Goal: Task Accomplishment & Management: Manage account settings

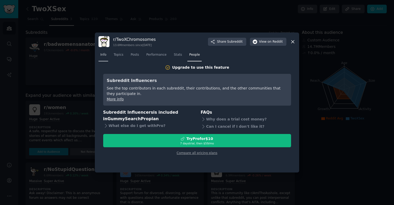
click at [105, 55] on span "Info" at bounding box center [103, 55] width 6 height 5
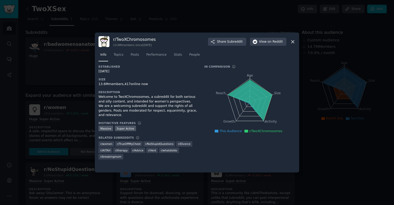
click at [288, 41] on div "r/ TwoXChromosomes 13.6M members since [DATE] Share Subreddit View on Reddit" at bounding box center [196, 41] width 197 height 11
click at [292, 42] on icon at bounding box center [292, 41] width 5 height 5
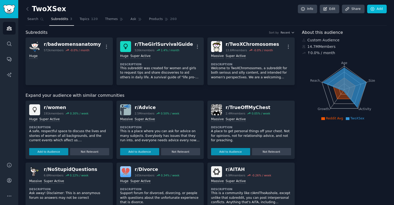
click at [55, 22] on link "Subreddits 3" at bounding box center [61, 20] width 25 height 11
click at [39, 22] on link "Search" at bounding box center [36, 20] width 20 height 11
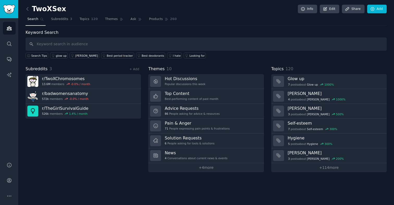
click at [59, 40] on input "text" at bounding box center [206, 44] width 361 height 13
click at [146, 47] on input "text" at bounding box center [206, 44] width 361 height 13
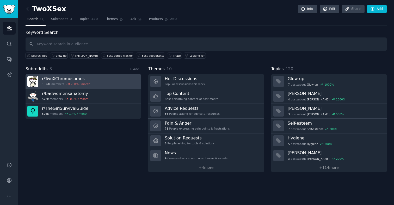
click at [92, 80] on link "r/ TwoXChromosomes 13.6M members -0.0 % / month" at bounding box center [83, 81] width 115 height 15
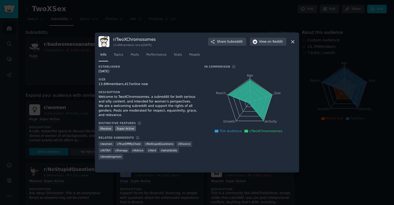
click at [106, 142] on span "r/ women" at bounding box center [106, 144] width 12 height 4
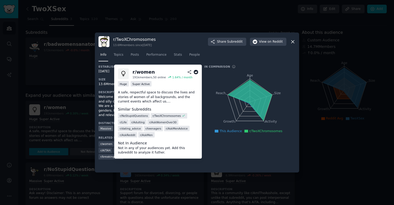
click at [191, 70] on icon at bounding box center [189, 72] width 5 height 5
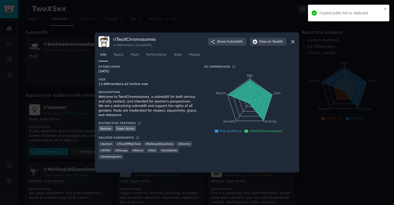
click at [129, 142] on span "r/ TrueOffMyChest" at bounding box center [129, 144] width 24 height 4
click at [129, 141] on div "Established [DATE] Size 13.6M members, 417 online now Description Welcome to Tw…" at bounding box center [196, 114] width 197 height 98
click at [100, 140] on span "r/ women" at bounding box center [106, 143] width 17 height 7
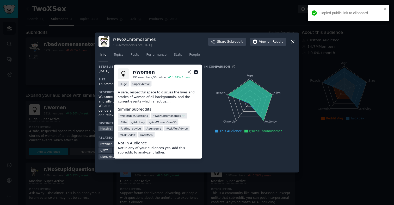
click at [104, 142] on span "r/ women" at bounding box center [106, 144] width 12 height 4
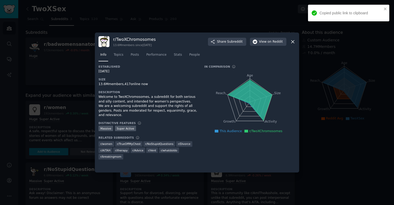
click at [71, 106] on div at bounding box center [197, 102] width 394 height 205
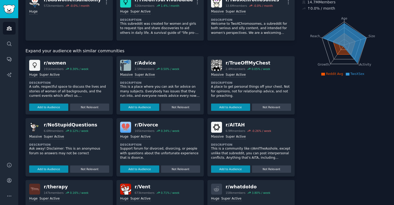
scroll to position [44, 0]
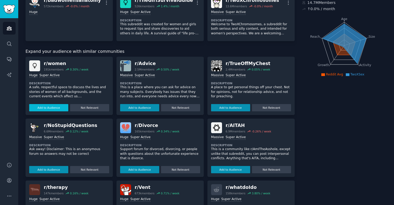
click at [59, 107] on button "Add to Audience" at bounding box center [48, 107] width 39 height 7
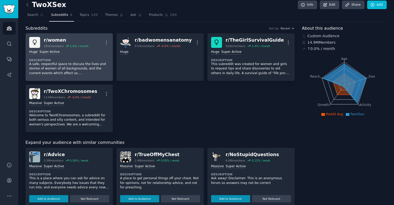
scroll to position [0, 0]
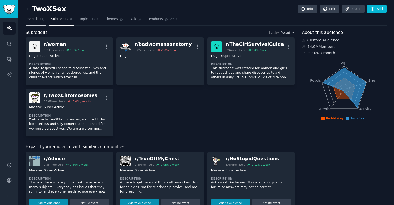
click at [31, 23] on link "Search" at bounding box center [36, 20] width 20 height 11
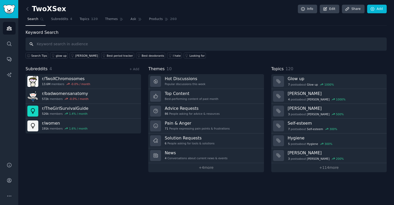
click at [147, 42] on input "text" at bounding box center [206, 44] width 361 height 13
paste input "TrollXChromosomes/"
type input "TrollXChromosomes"
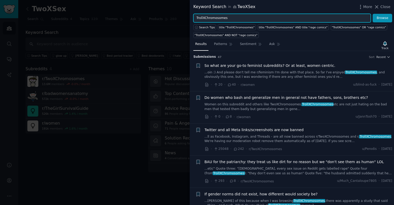
click at [227, 19] on input "TrollXChromosomes" at bounding box center [281, 18] width 177 height 9
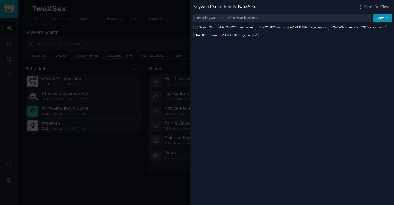
click at [126, 63] on div at bounding box center [197, 102] width 394 height 205
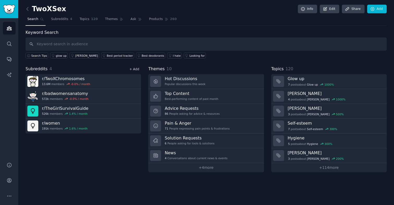
click at [131, 69] on link "+ Add" at bounding box center [134, 69] width 10 height 4
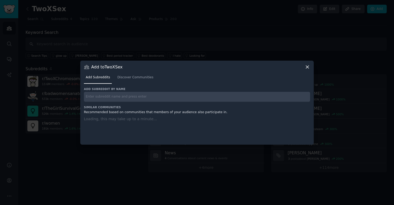
click at [147, 97] on div "Add subreddit by name Similar Communities Recommended based on communities that…" at bounding box center [197, 112] width 226 height 51
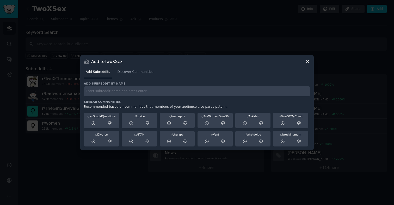
click at [146, 89] on input "text" at bounding box center [197, 91] width 226 height 10
paste input "TrollXChromosomes"
type input "TrollXChromosomes"
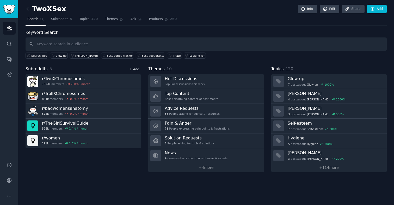
click at [137, 69] on link "+ Add" at bounding box center [134, 69] width 10 height 4
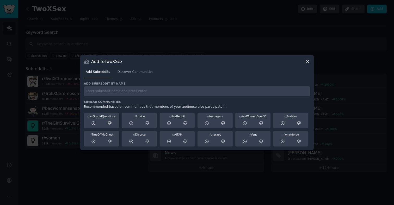
click at [185, 97] on div "Add subreddit by name Similar Communities Recommended based on communities that…" at bounding box center [197, 114] width 226 height 65
click at [182, 96] on input "text" at bounding box center [197, 91] width 226 height 10
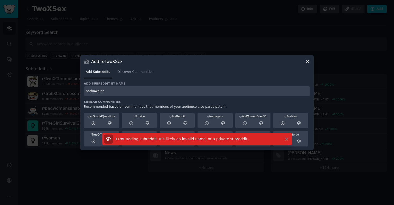
click at [182, 96] on input "nothowgirls" at bounding box center [197, 91] width 226 height 10
paste input "NotHowGirlsWork"
type input "NotHowGirlsWork"
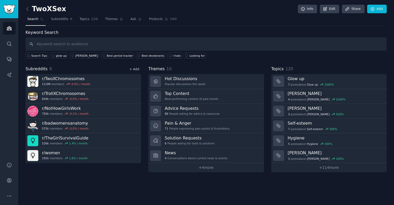
click at [135, 68] on link "+ Add" at bounding box center [134, 69] width 10 height 4
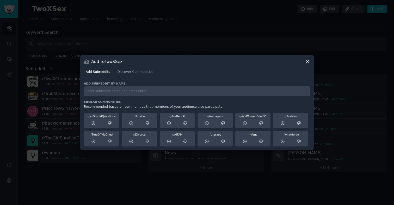
click at [188, 90] on input "text" at bounding box center [197, 91] width 226 height 10
paste input "TwoXSex"
type input "TwoXSex"
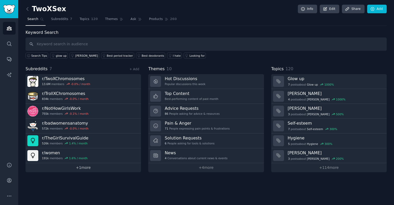
click at [87, 167] on link "+ 1 more" at bounding box center [83, 167] width 115 height 9
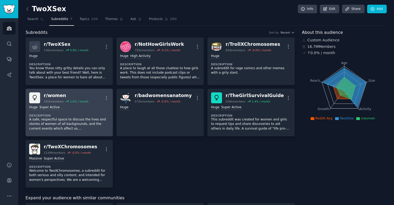
click at [72, 120] on p "A safe, respectful space to discuss the lives and stories of women of all backg…" at bounding box center [69, 124] width 80 height 14
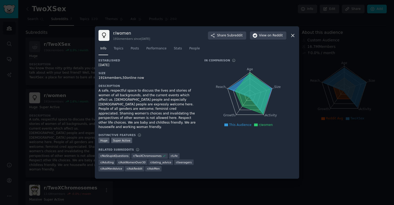
click at [313, 142] on div at bounding box center [197, 102] width 394 height 205
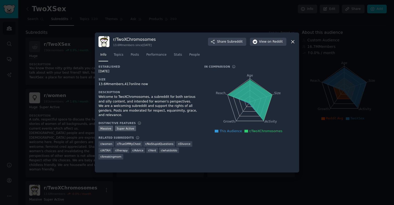
click at [328, 104] on div at bounding box center [197, 102] width 394 height 205
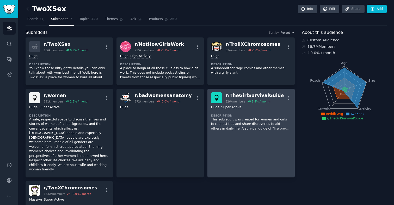
click at [246, 133] on link "r/ TheGirlSurvivalGuide 526k members 1.4 % / month More >= 95th percentile for …" at bounding box center [250, 133] width 87 height 89
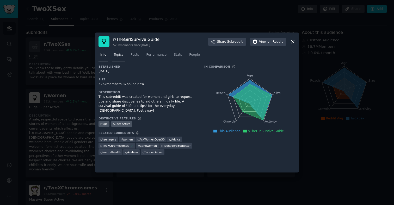
click at [124, 56] on link "Topics" at bounding box center [118, 56] width 13 height 11
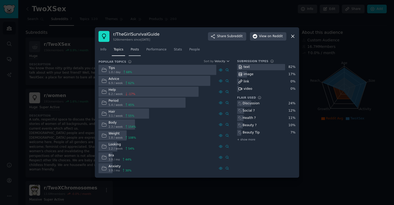
click at [141, 51] on link "Posts" at bounding box center [135, 51] width 12 height 11
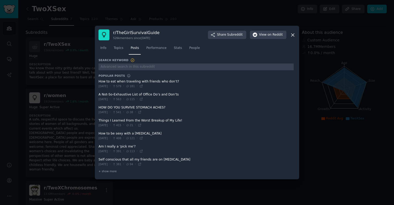
click at [73, 99] on div at bounding box center [197, 102] width 394 height 205
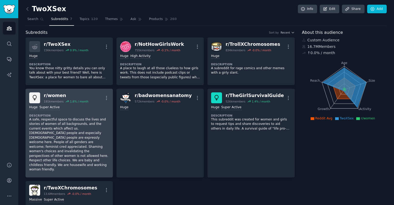
click at [73, 133] on p "A safe, respectful space to discuss the lives and stories of women of all backg…" at bounding box center [69, 144] width 80 height 55
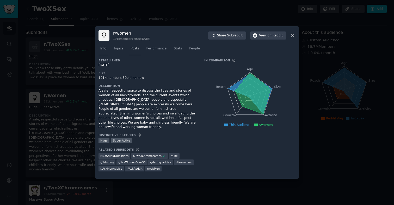
click at [133, 53] on link "Posts" at bounding box center [135, 50] width 12 height 11
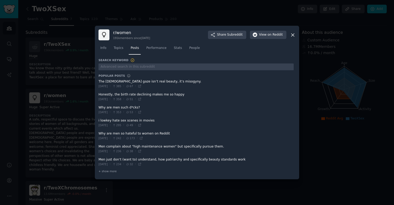
click at [295, 36] on icon at bounding box center [292, 34] width 5 height 5
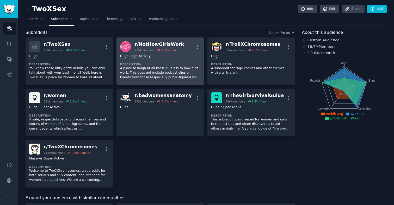
click at [160, 60] on div ">= 80th percentile for submissions / day Huge High Activity Description A place…" at bounding box center [160, 66] width 80 height 29
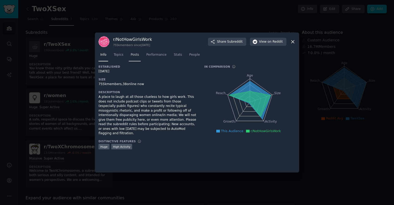
click at [134, 58] on link "Posts" at bounding box center [135, 56] width 12 height 11
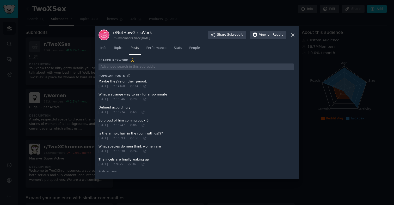
click at [85, 102] on div at bounding box center [197, 102] width 394 height 205
